Goal: Check status: Check status

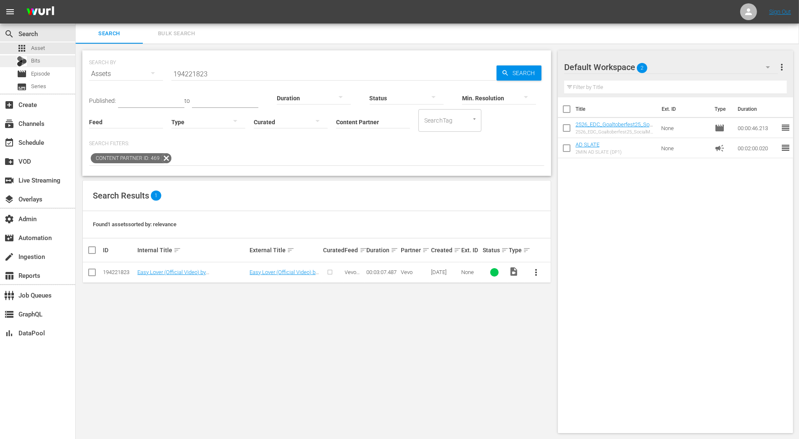
click at [47, 61] on div "Bits" at bounding box center [37, 61] width 75 height 12
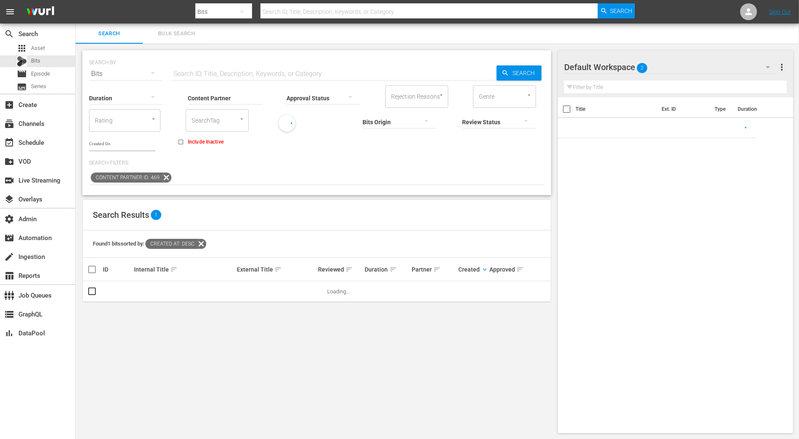
click at [239, 99] on input "Content Partner" at bounding box center [225, 99] width 74 height 30
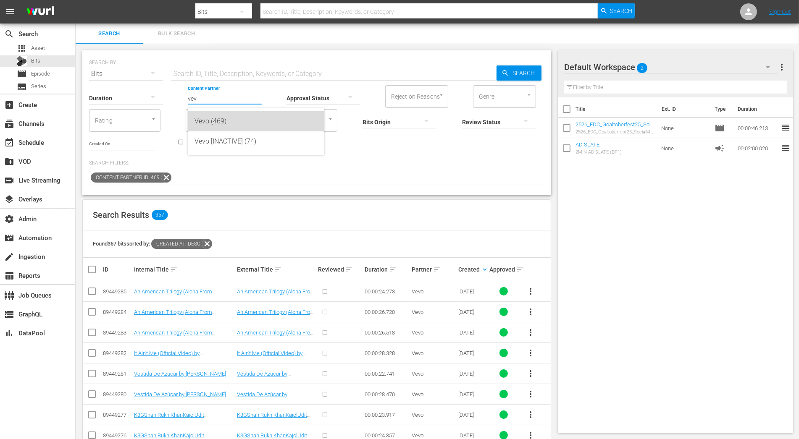
click at [240, 117] on div "Vevo (469)" at bounding box center [256, 121] width 123 height 20
type input "Vevo (469)"
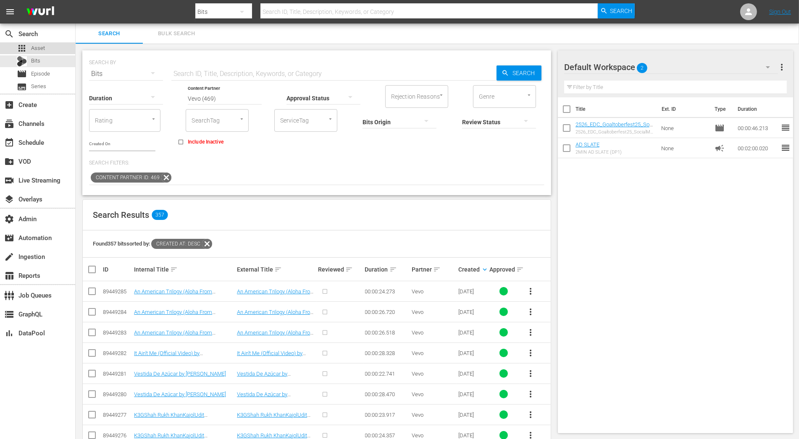
click at [63, 43] on div "apps Asset" at bounding box center [37, 48] width 75 height 12
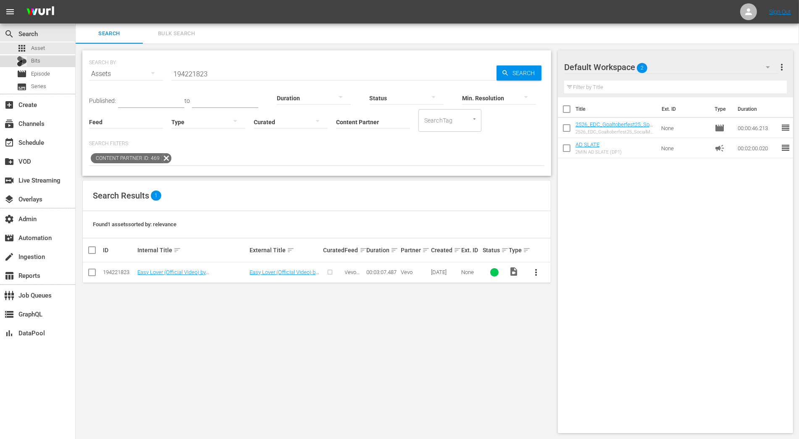
click at [52, 61] on div "Bits" at bounding box center [37, 61] width 75 height 12
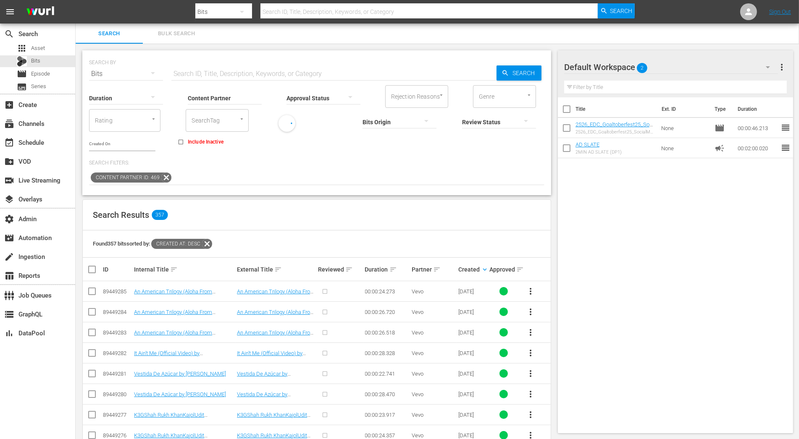
click at [253, 94] on input "Content Partner" at bounding box center [225, 99] width 74 height 30
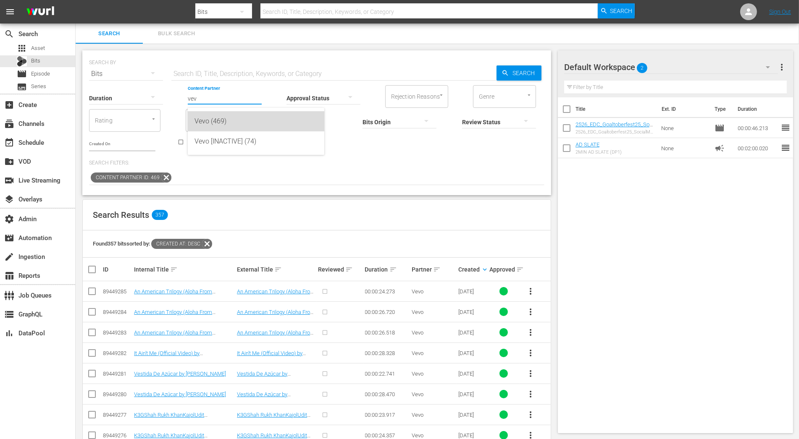
click at [261, 115] on div "Vevo (469)" at bounding box center [256, 121] width 123 height 20
type input "Vevo (469)"
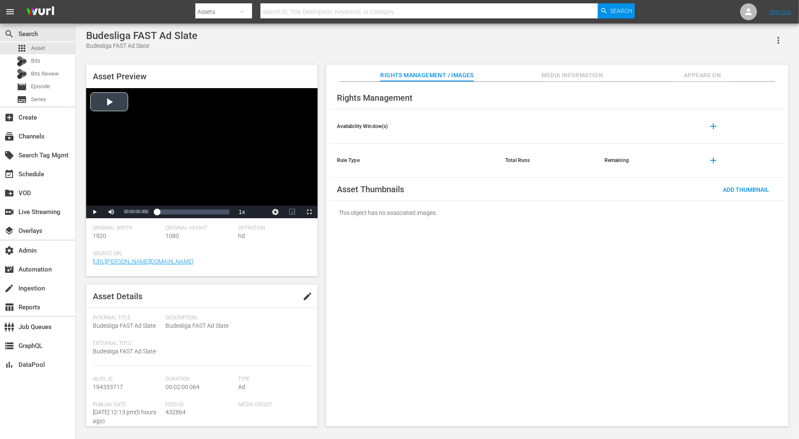
click at [124, 112] on div "Video Player" at bounding box center [202, 147] width 232 height 118
click at [171, 213] on div "Loaded : 39.97% 00:00:24.431 00:00:08.873" at bounding box center [193, 212] width 72 height 8
click at [184, 213] on div "00:00:46.071" at bounding box center [184, 212] width 0 height 8
click at [195, 213] on div "Loaded : 59.92% 00:01:03.522 00:00:46.888" at bounding box center [193, 212] width 72 height 8
click at [211, 212] on div "Loaded : 69.89% 00:01:30.746 00:01:04.212" at bounding box center [193, 212] width 72 height 8
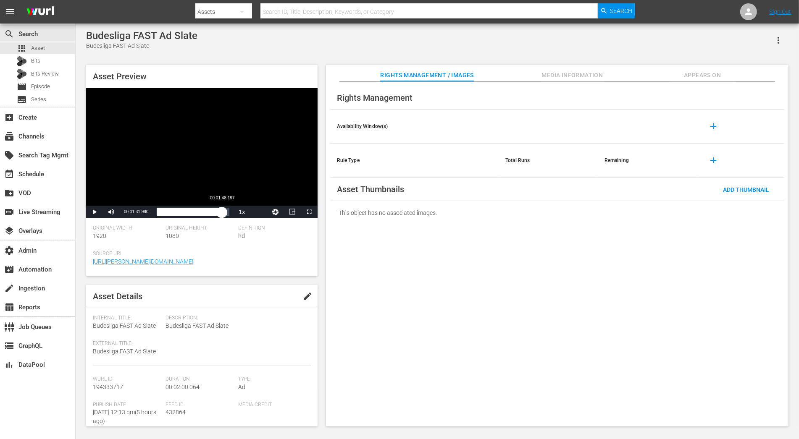
click at [222, 211] on div "Loaded : 90.04% 00:01:48.197 00:01:32.077" at bounding box center [193, 212] width 72 height 8
click at [222, 212] on div "00:01:48.872" at bounding box center [190, 212] width 66 height 8
